Goal: Task Accomplishment & Management: Use online tool/utility

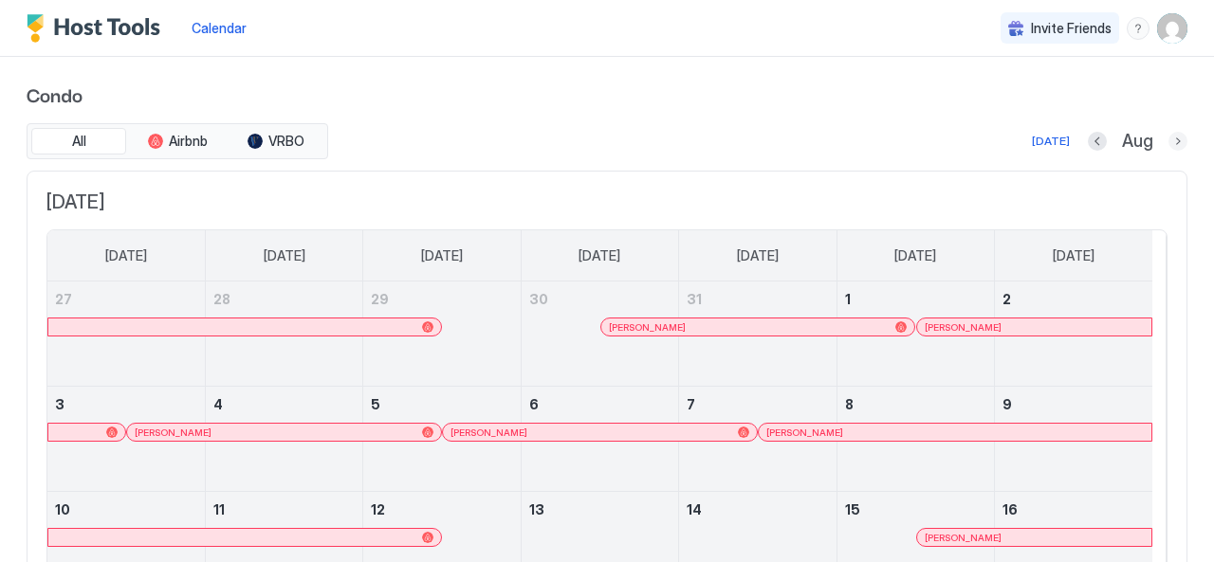
click at [1168, 136] on button "Next month" at bounding box center [1177, 141] width 19 height 19
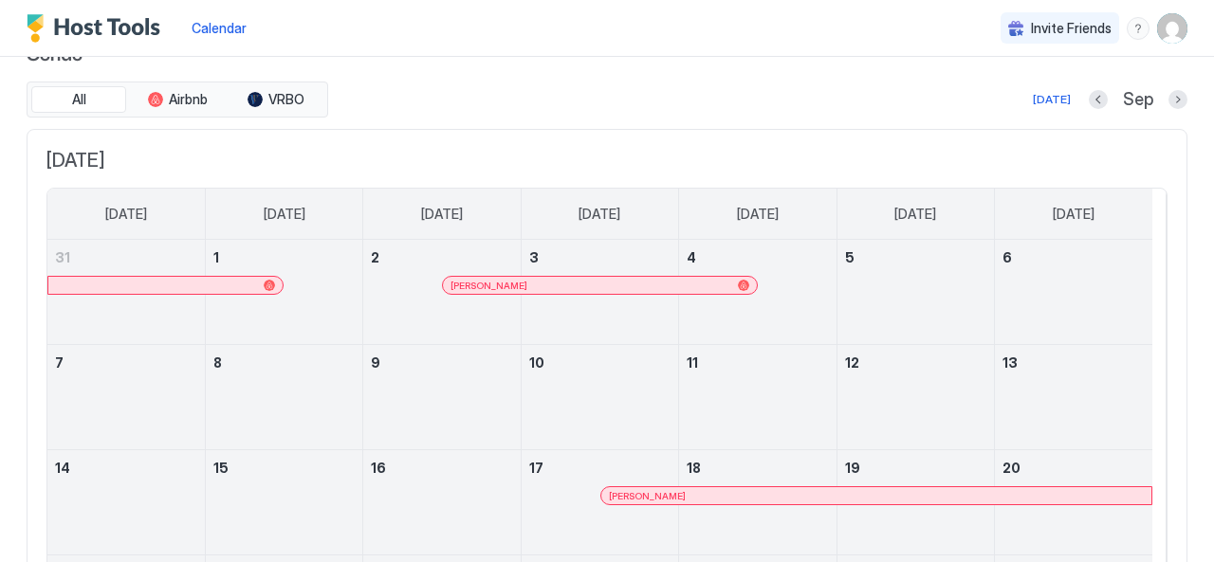
scroll to position [34, 0]
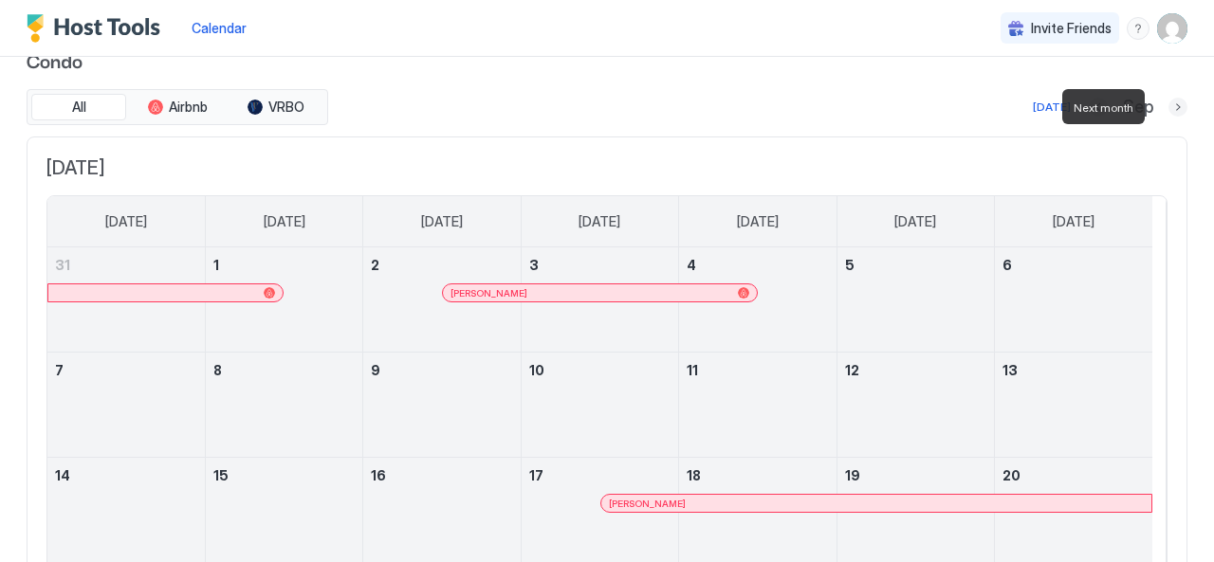
click at [1168, 104] on button "Next month" at bounding box center [1177, 107] width 19 height 19
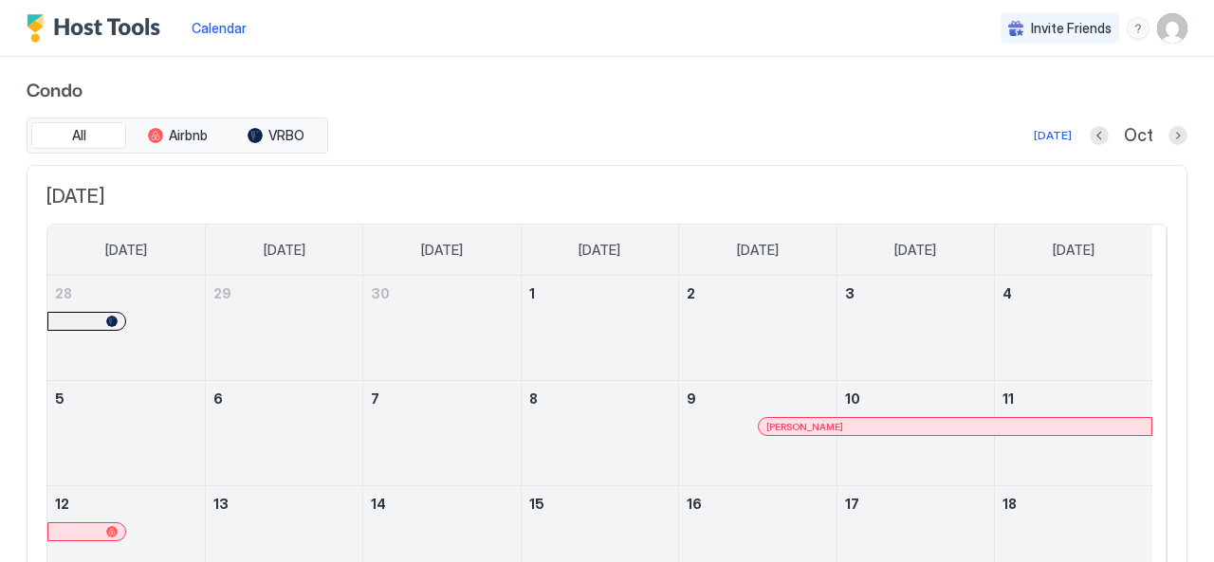
scroll to position [0, 0]
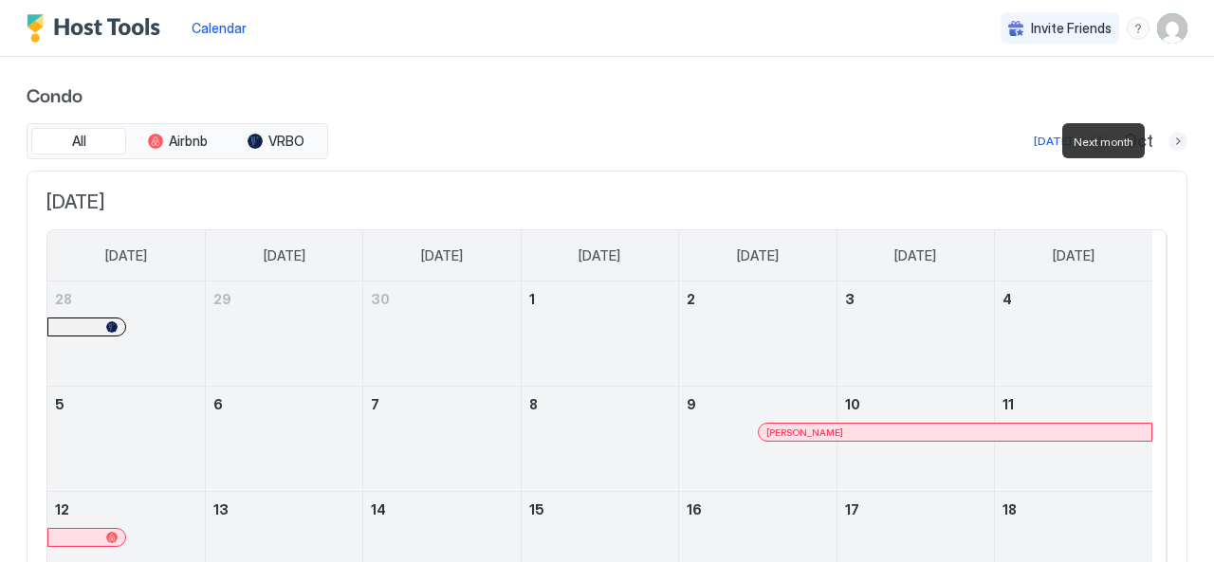
click at [1168, 135] on button "Next month" at bounding box center [1177, 141] width 19 height 19
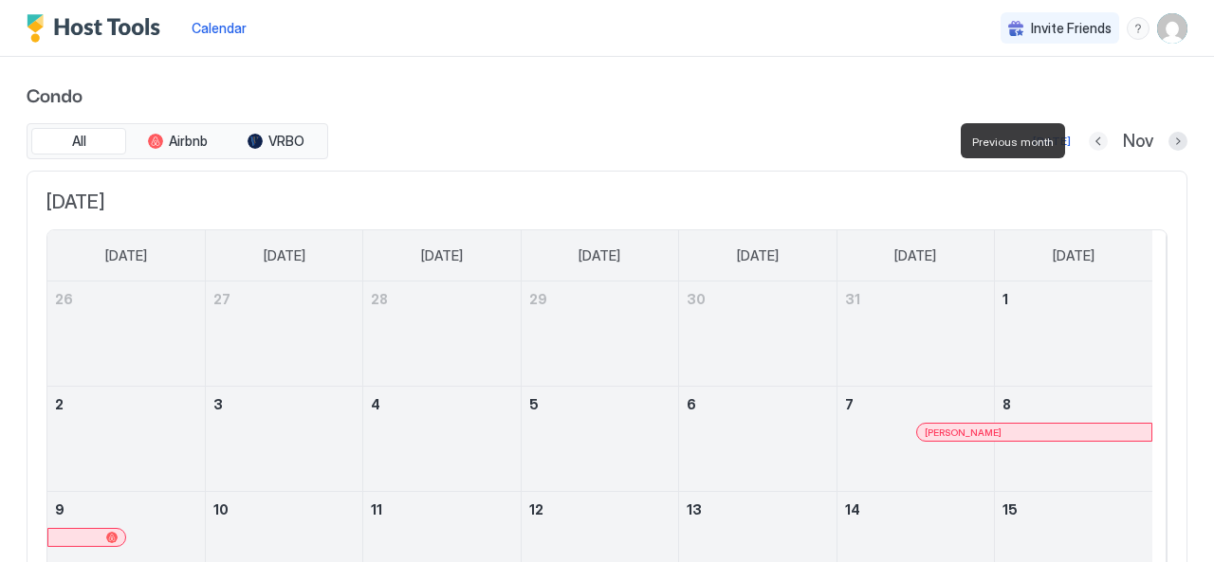
click at [1089, 138] on button "Previous month" at bounding box center [1098, 141] width 19 height 19
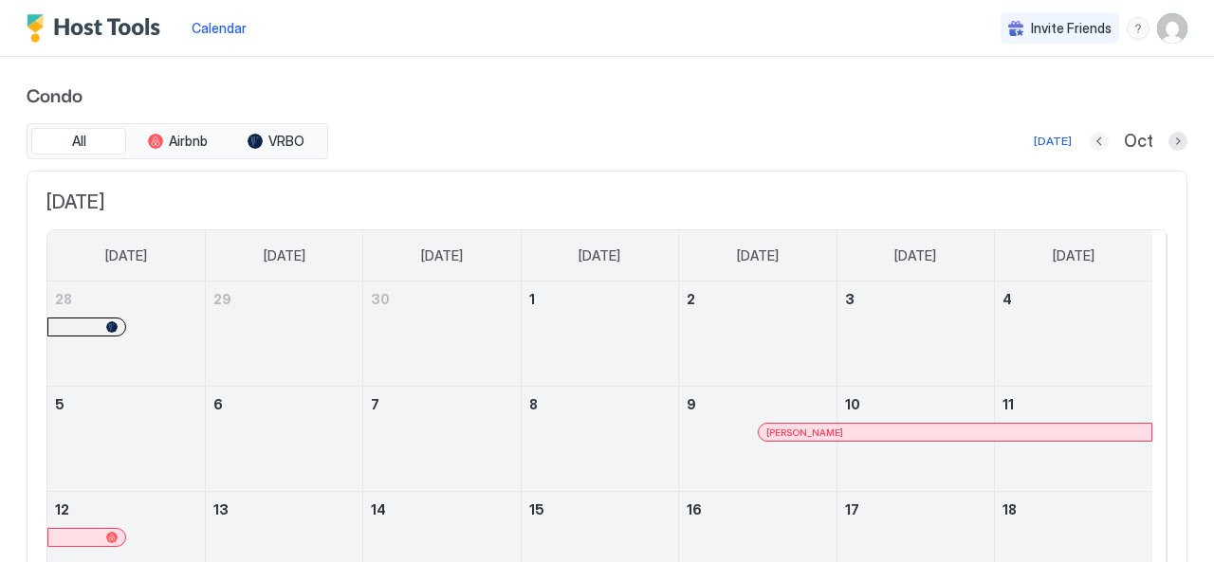
click at [1090, 144] on button "Previous month" at bounding box center [1099, 141] width 19 height 19
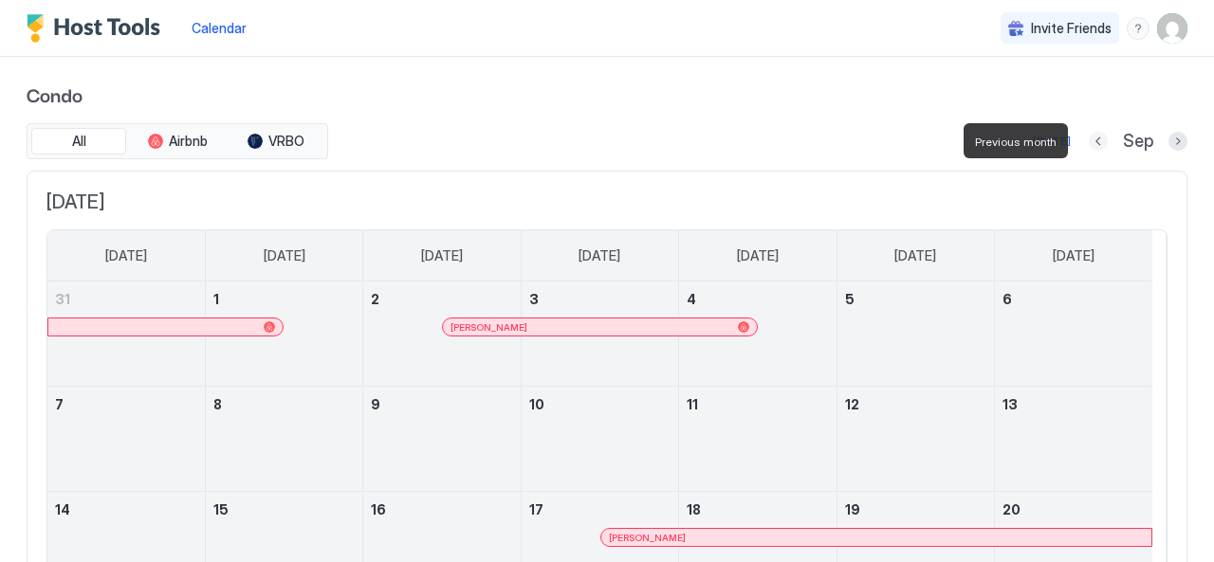
click at [1089, 144] on button "Previous month" at bounding box center [1098, 141] width 19 height 19
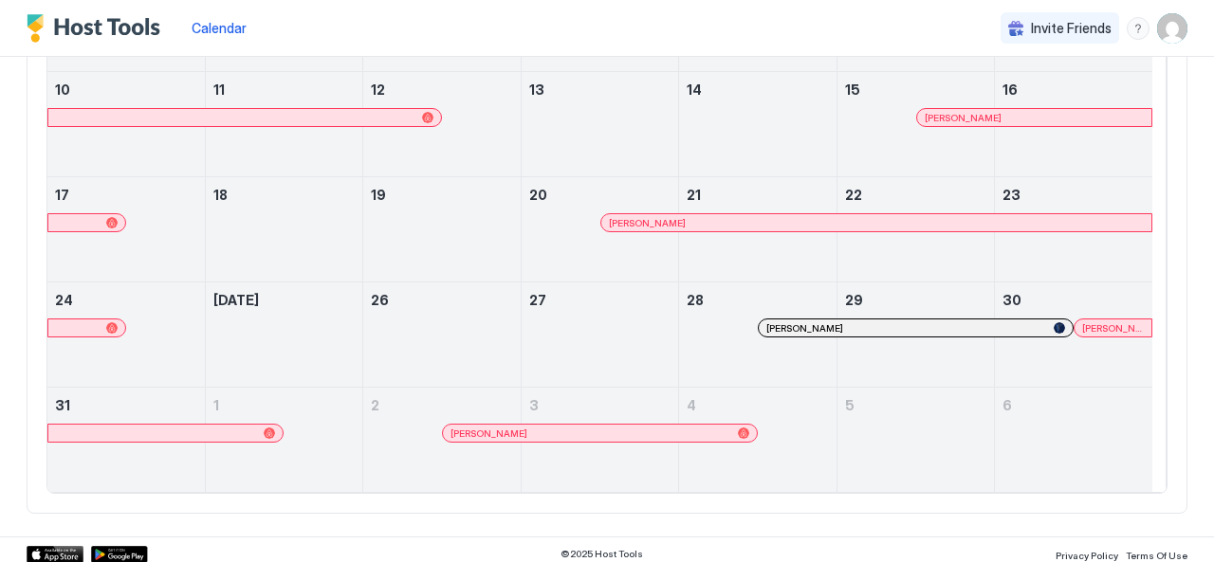
scroll to position [423, 0]
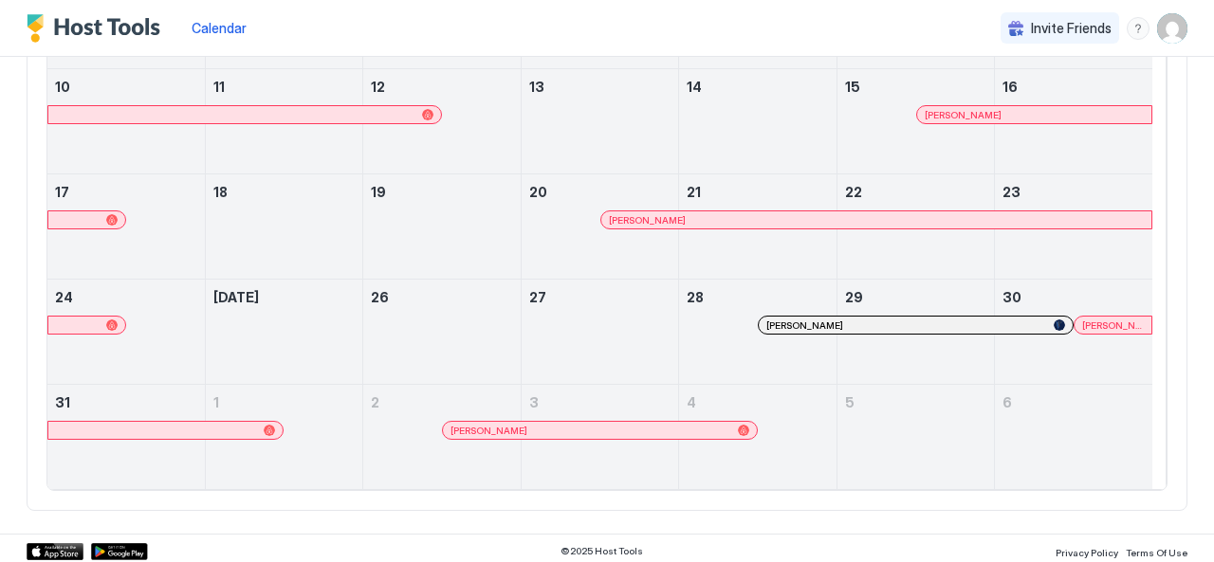
click at [1046, 318] on div at bounding box center [1046, 325] width 15 height 15
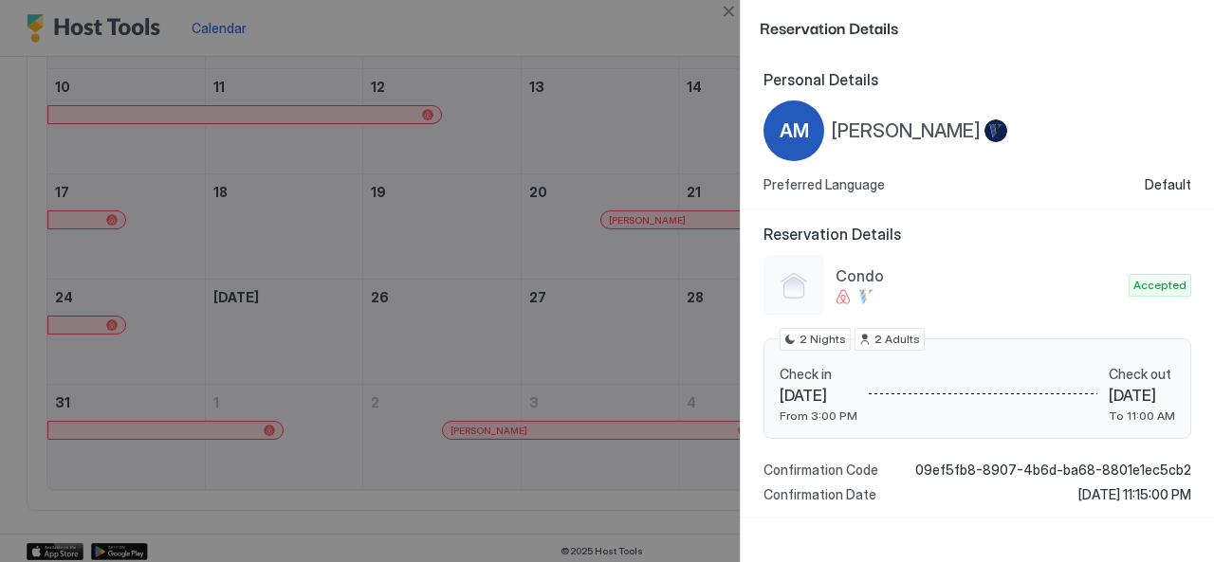
click at [673, 31] on div at bounding box center [607, 281] width 1214 height 562
click at [721, 10] on button "Close" at bounding box center [728, 11] width 23 height 23
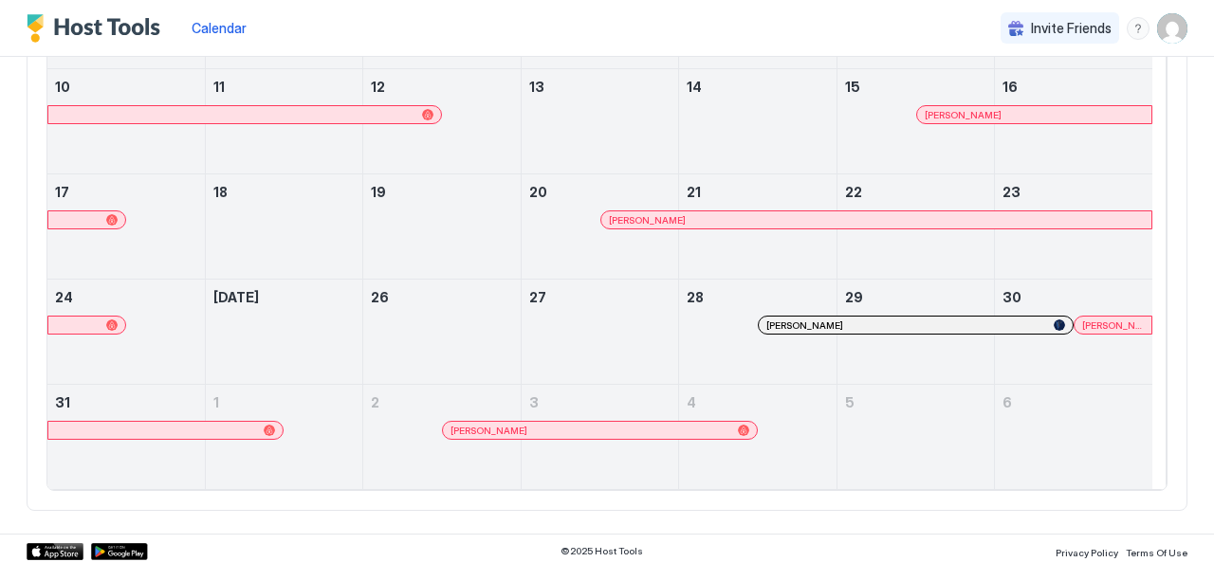
click at [1115, 318] on div at bounding box center [1116, 325] width 15 height 15
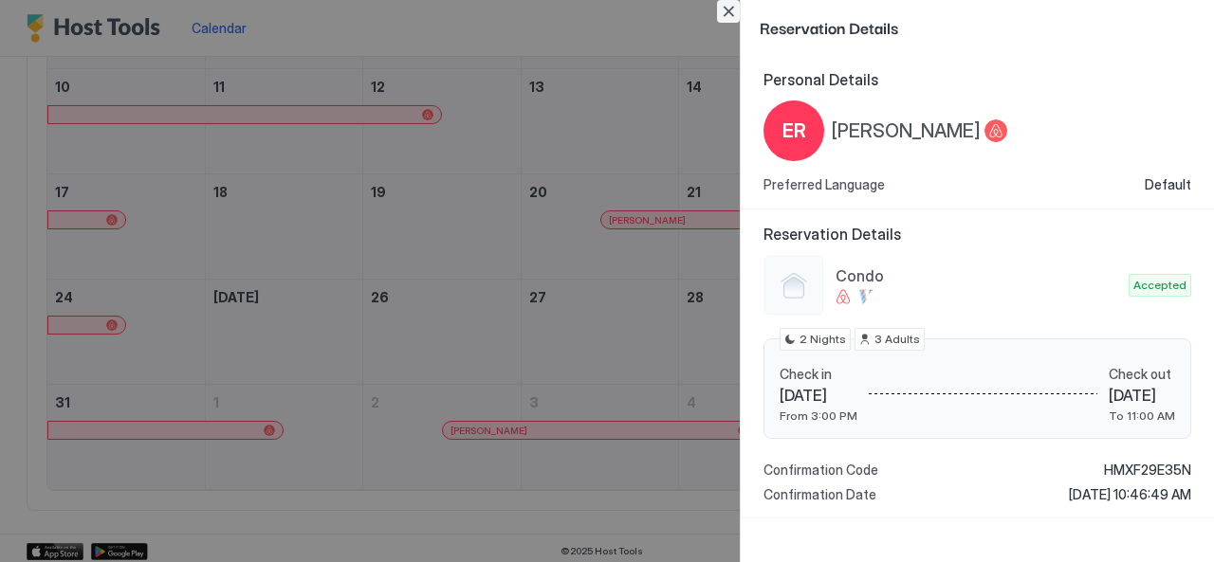
click at [733, 2] on button "Close" at bounding box center [728, 11] width 23 height 23
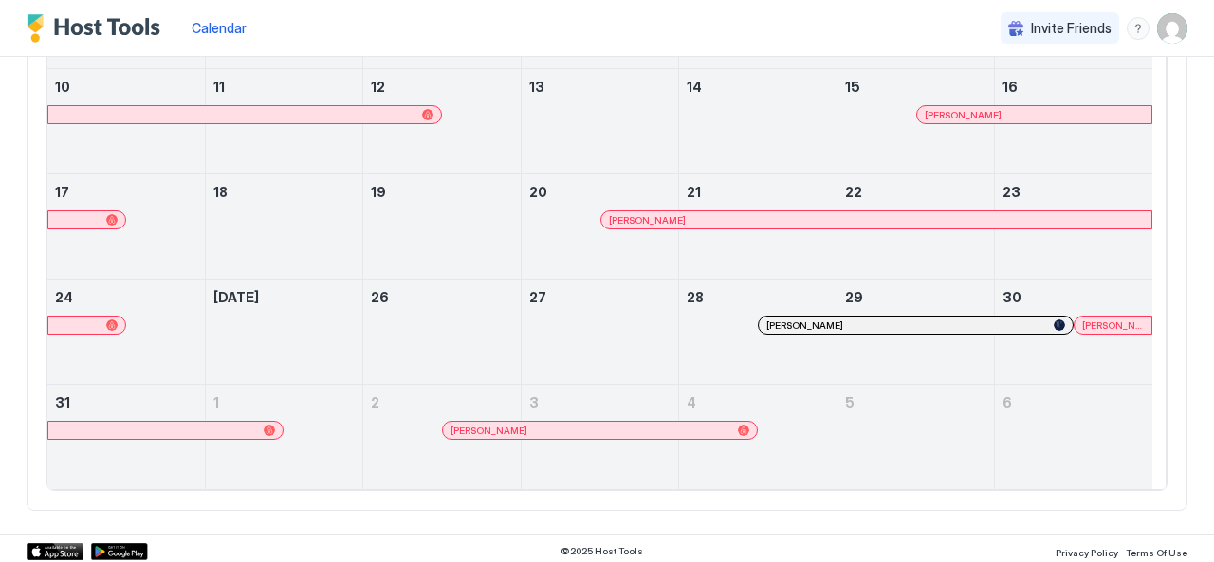
click at [641, 426] on div at bounding box center [638, 430] width 15 height 15
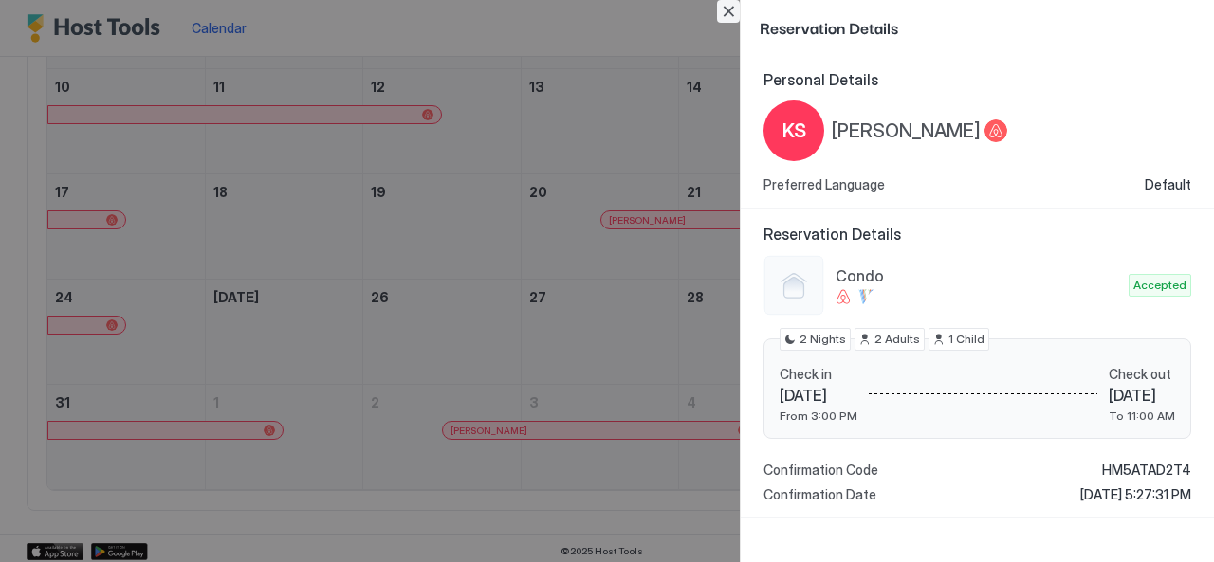
click at [731, 10] on button "Close" at bounding box center [728, 11] width 23 height 23
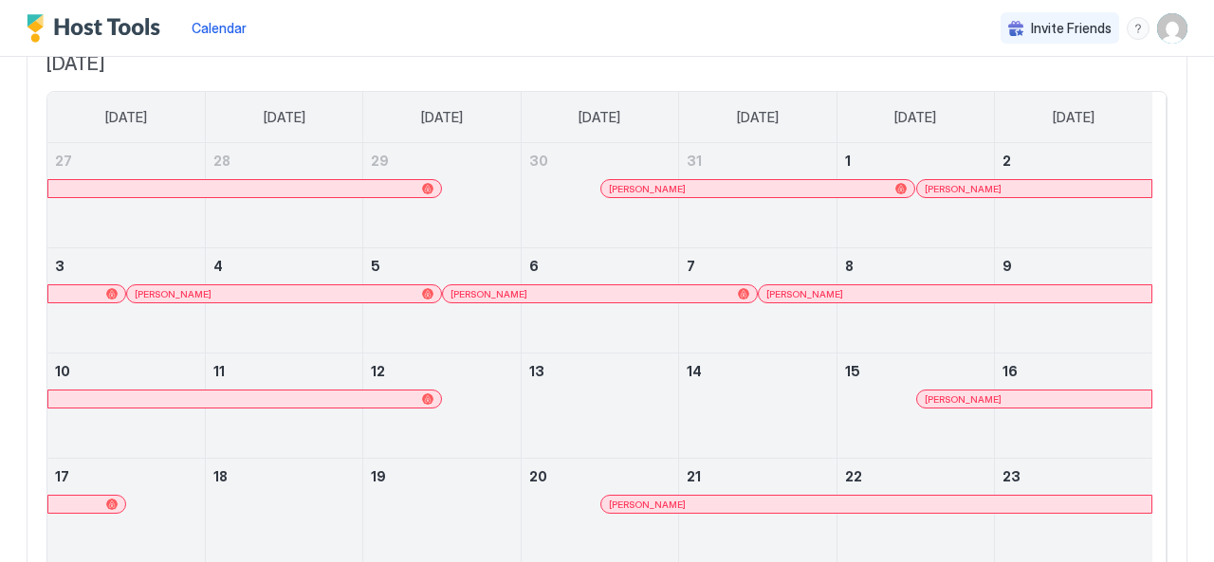
scroll to position [44, 0]
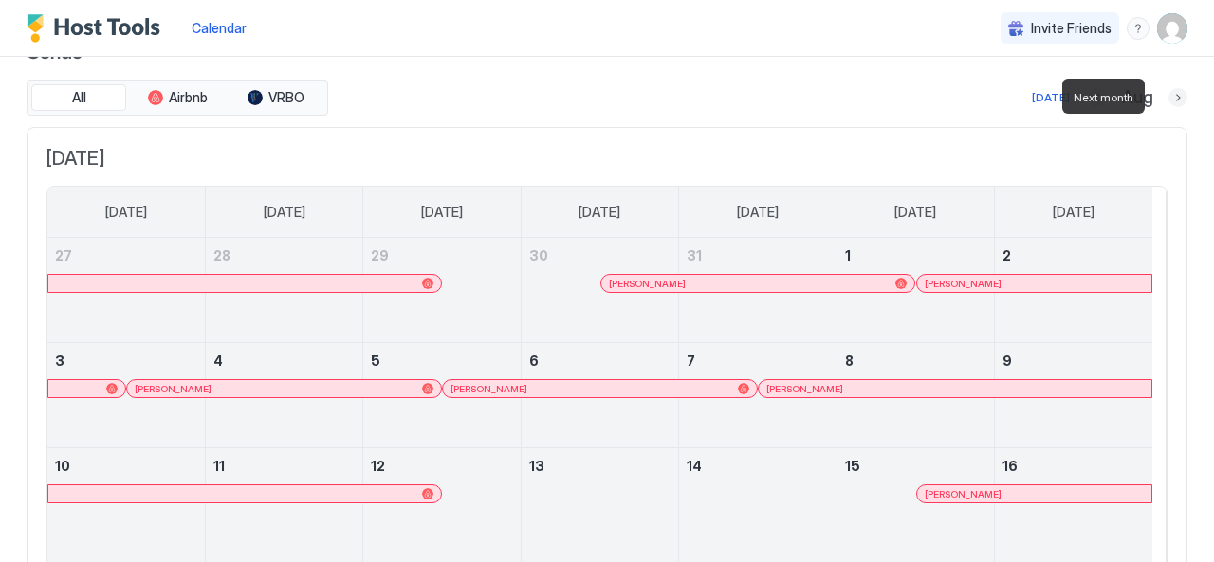
click at [1169, 102] on button "Next month" at bounding box center [1177, 97] width 19 height 19
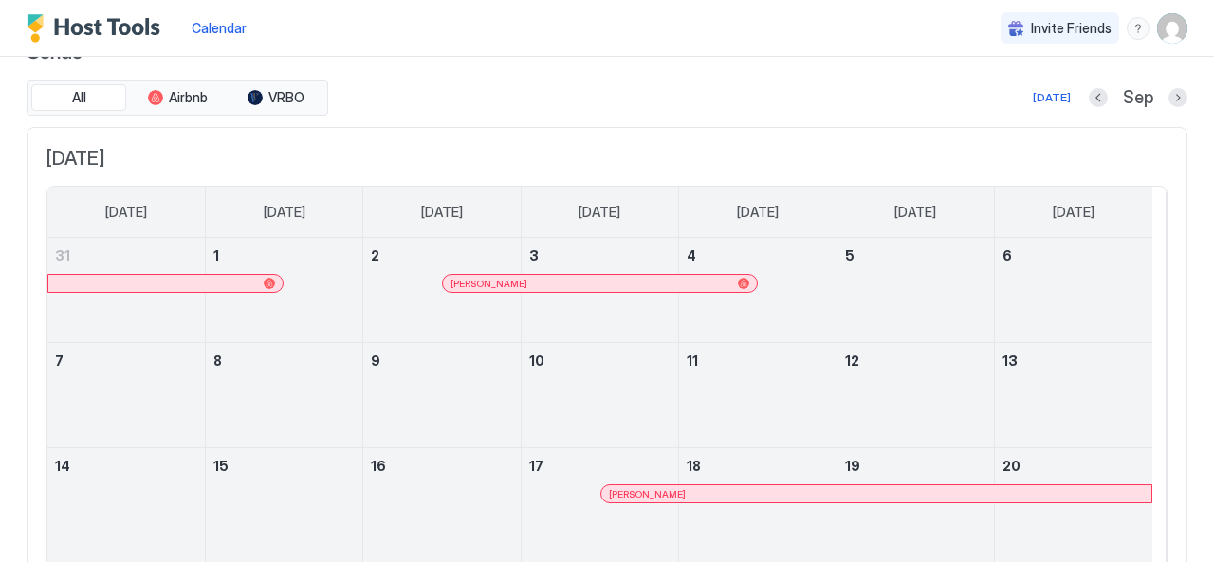
click at [738, 282] on div at bounding box center [743, 283] width 11 height 11
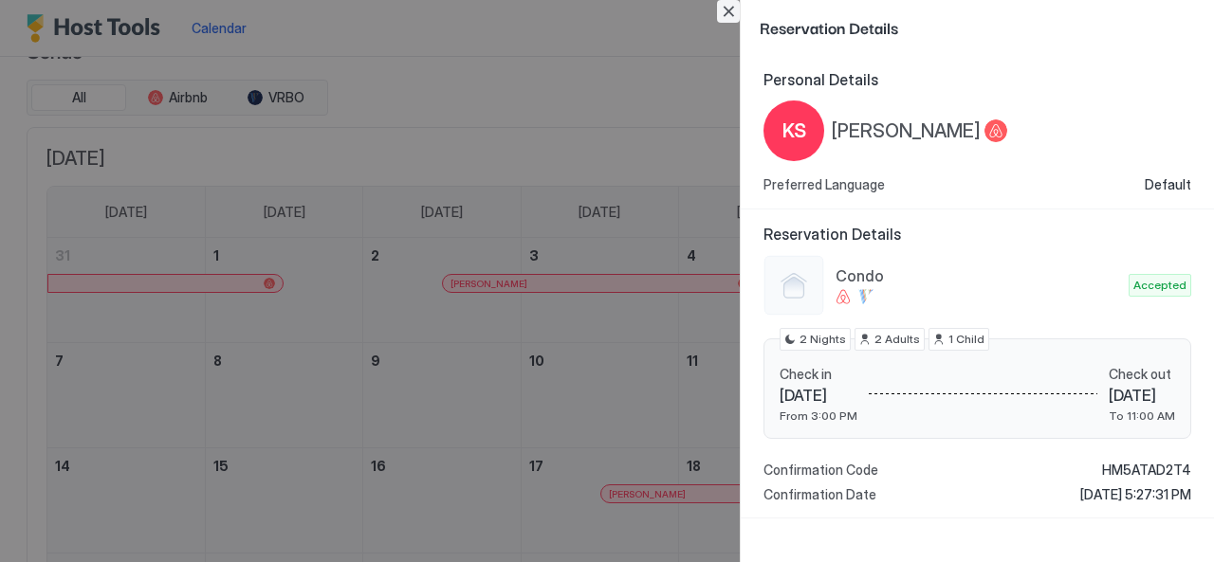
click at [734, 10] on button "Close" at bounding box center [728, 11] width 23 height 23
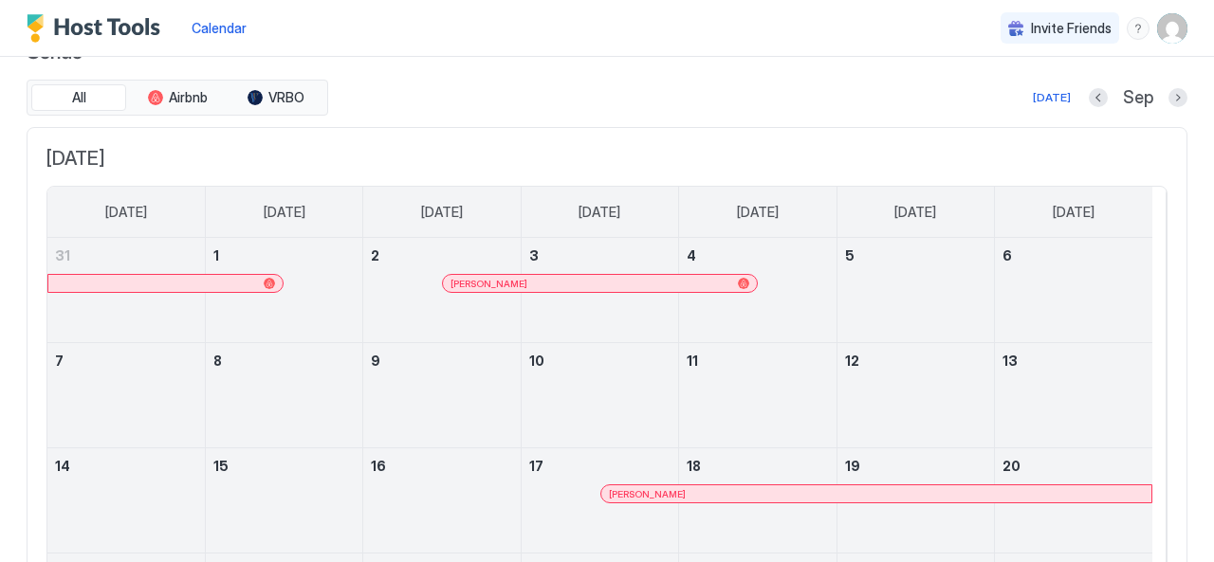
click at [724, 488] on div at bounding box center [725, 493] width 15 height 15
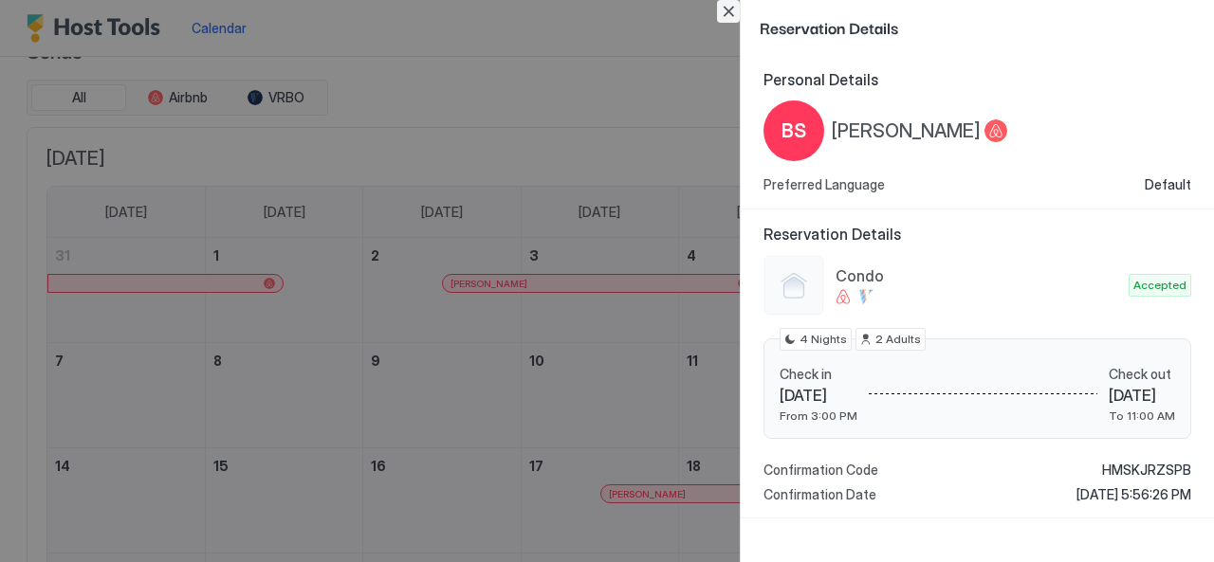
click at [730, 14] on button "Close" at bounding box center [728, 11] width 23 height 23
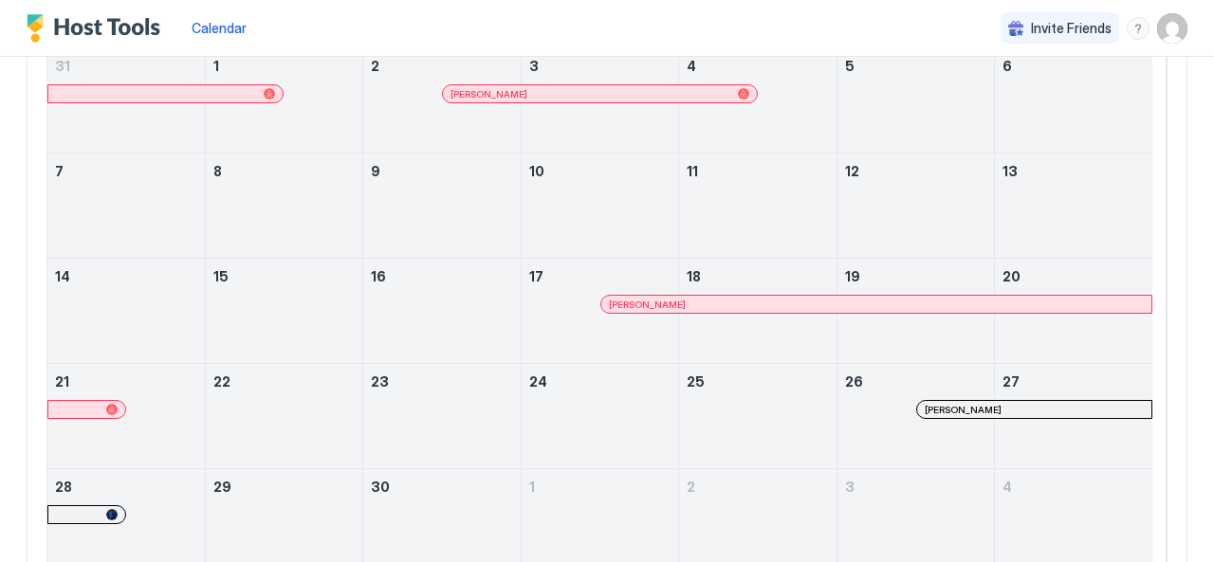
scroll to position [319, 0]
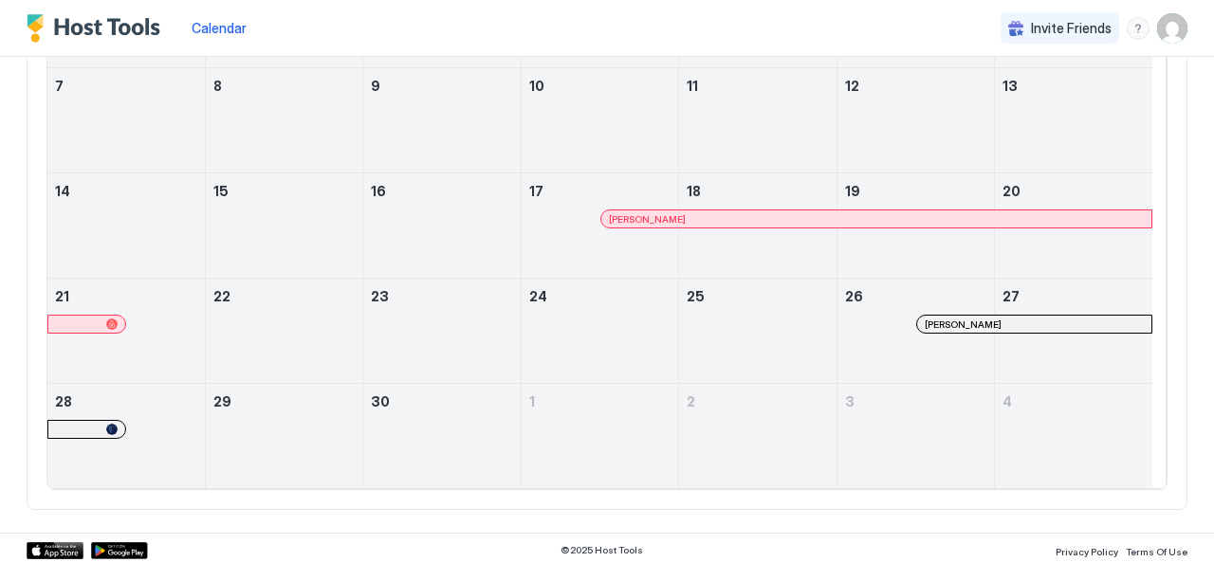
click at [1005, 321] on div at bounding box center [1006, 324] width 15 height 15
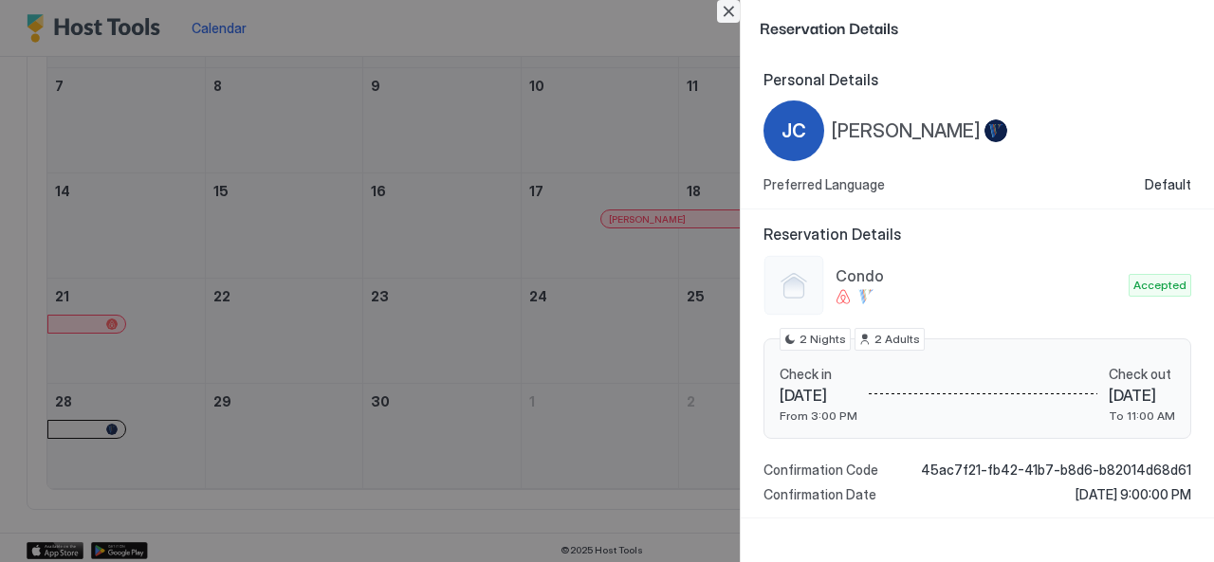
click at [732, 10] on button "Close" at bounding box center [728, 11] width 23 height 23
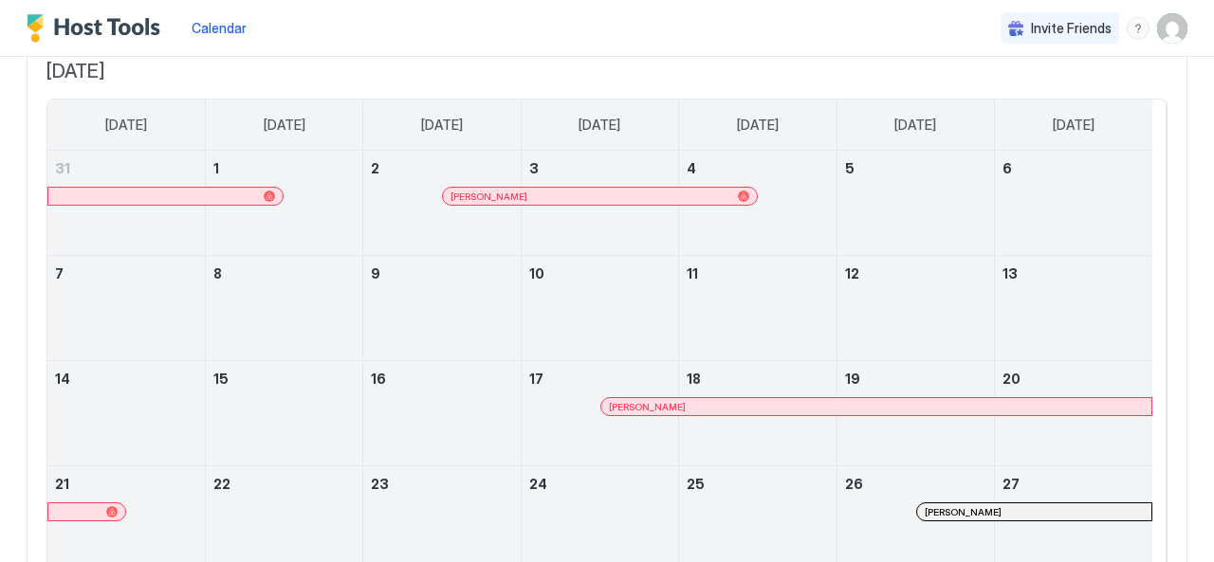
scroll to position [34, 0]
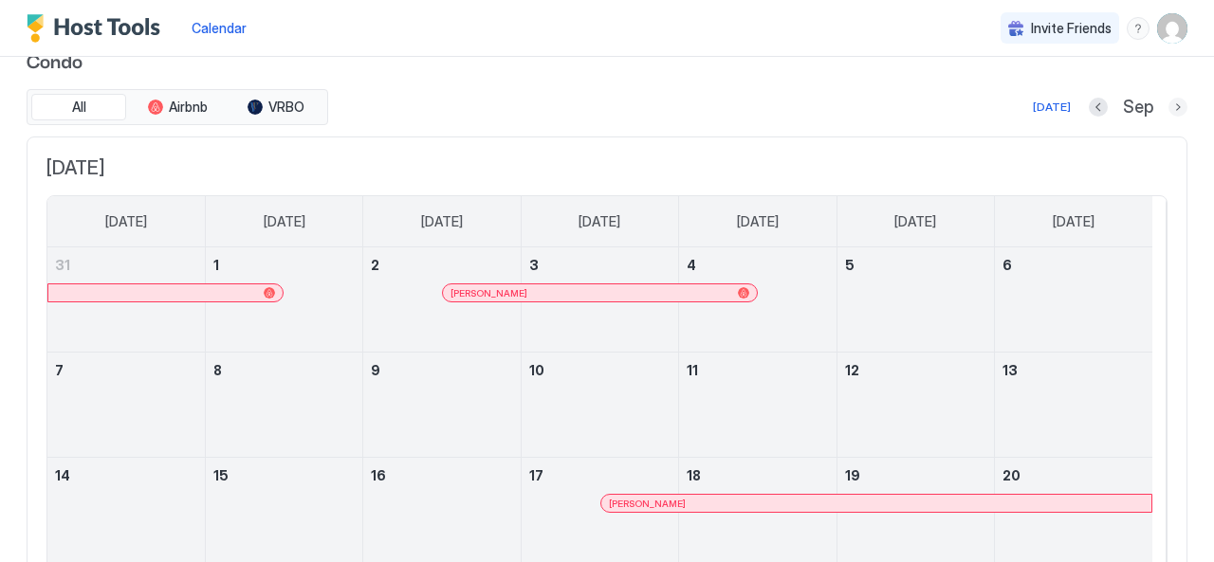
click at [1168, 111] on button "Next month" at bounding box center [1177, 107] width 19 height 19
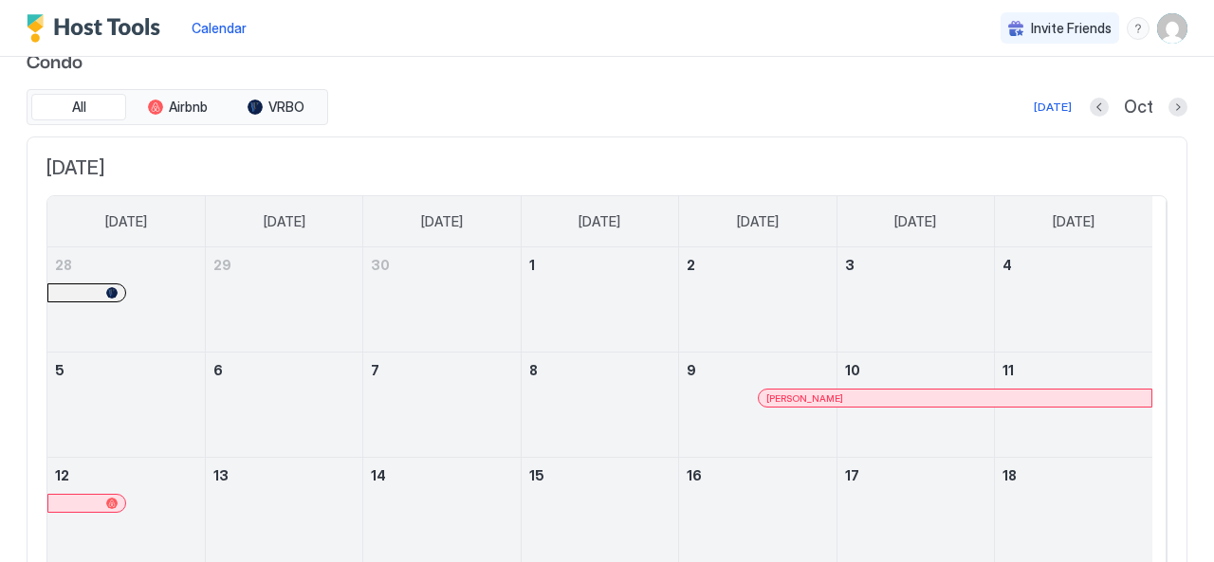
click at [946, 390] on div "[PERSON_NAME]" at bounding box center [955, 398] width 393 height 17
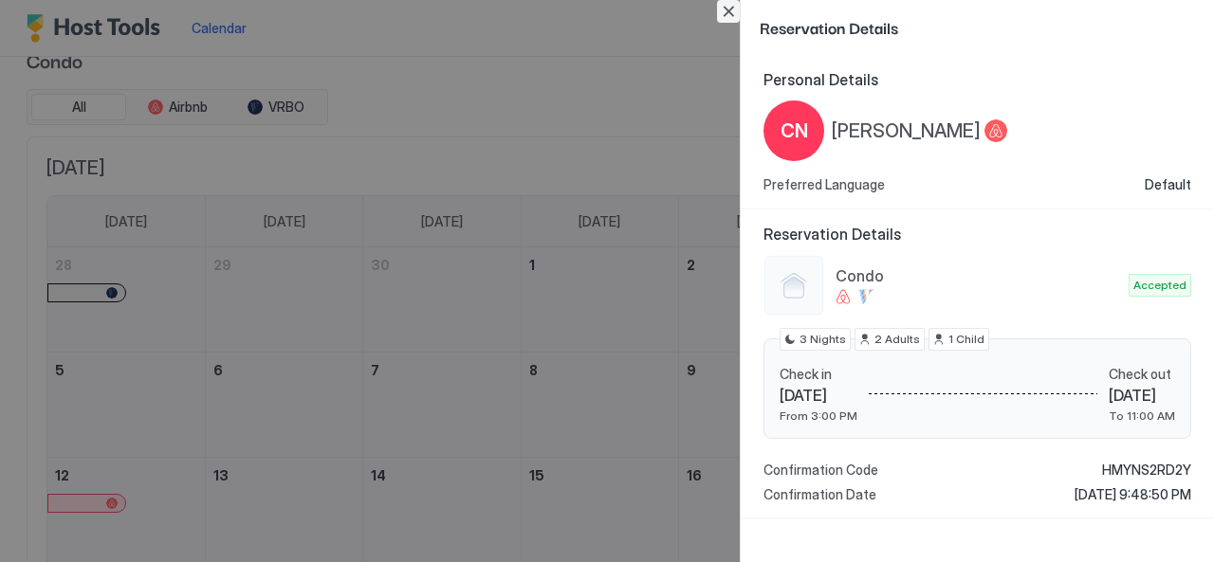
click at [730, 20] on button "Close" at bounding box center [728, 11] width 23 height 23
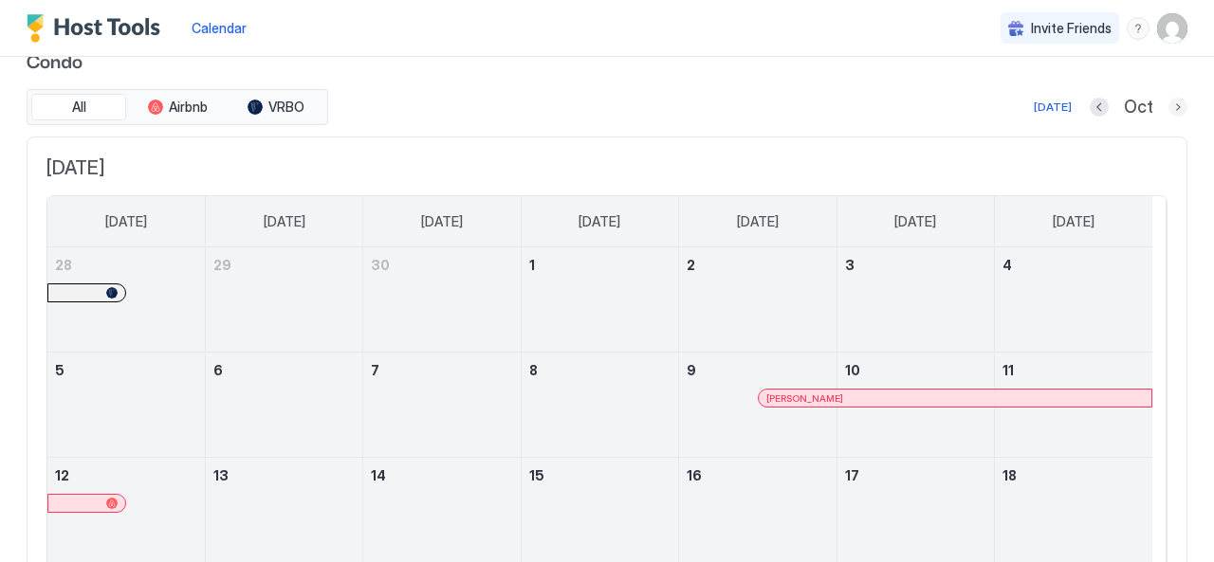
click at [1168, 101] on button "Next month" at bounding box center [1177, 107] width 19 height 19
click at [1037, 394] on div "[PERSON_NAME]" at bounding box center [1034, 399] width 219 height 12
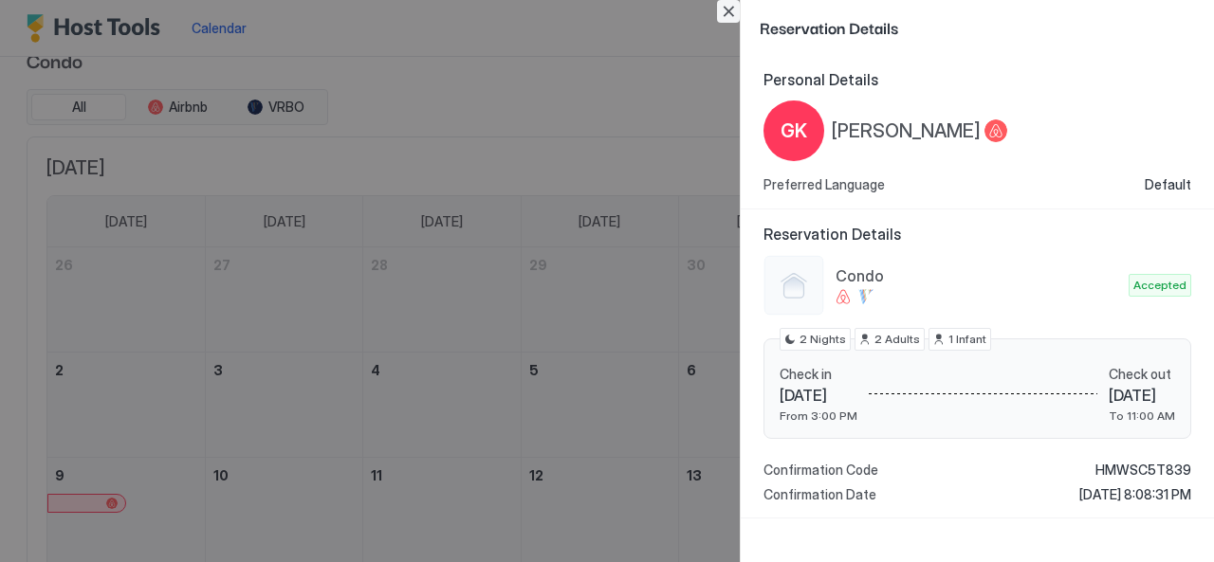
click at [724, 7] on button "Close" at bounding box center [728, 11] width 23 height 23
